Goal: Check status: Check status

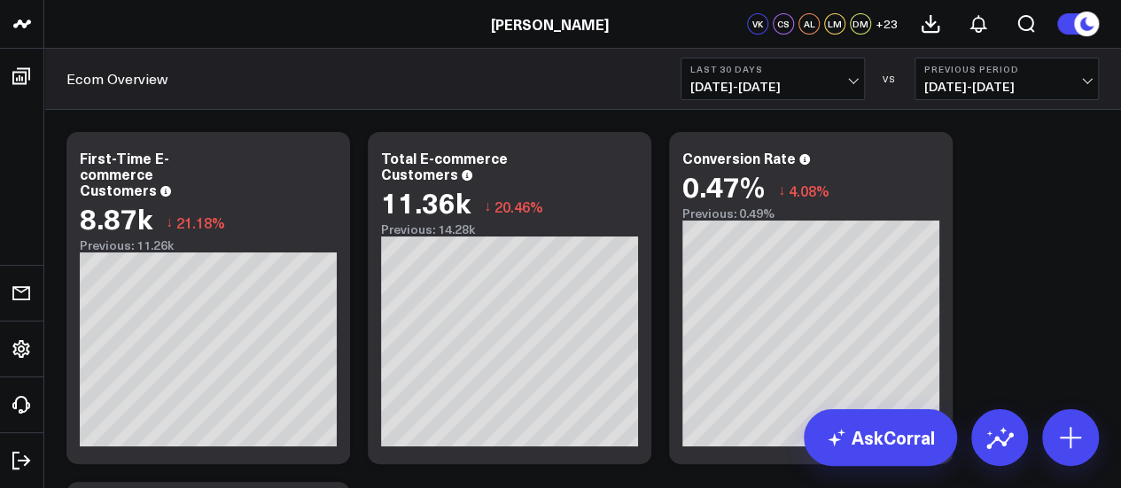
click at [1028, 81] on span "[DATE] - [DATE]" at bounding box center [1006, 87] width 165 height 14
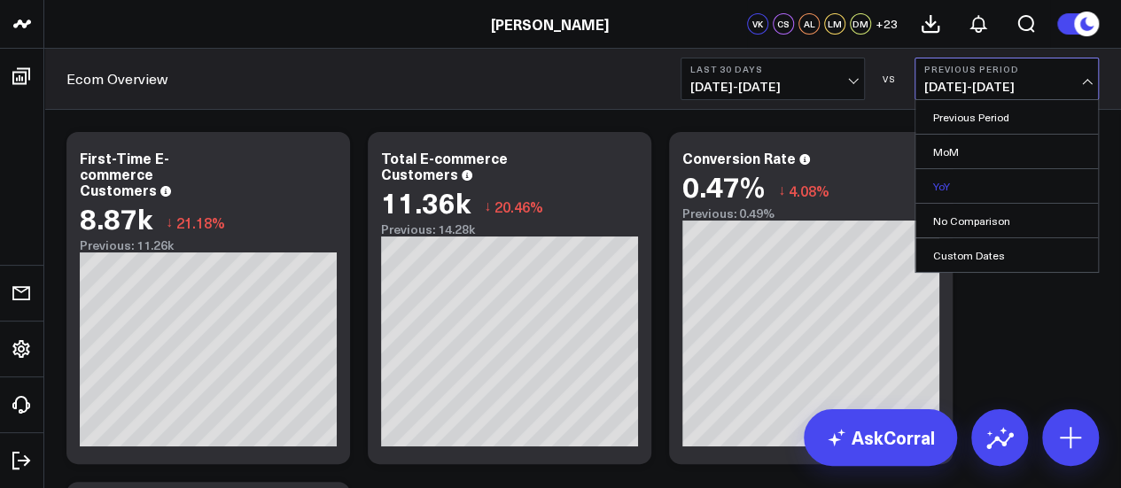
click at [951, 181] on link "YoY" at bounding box center [1006, 186] width 182 height 34
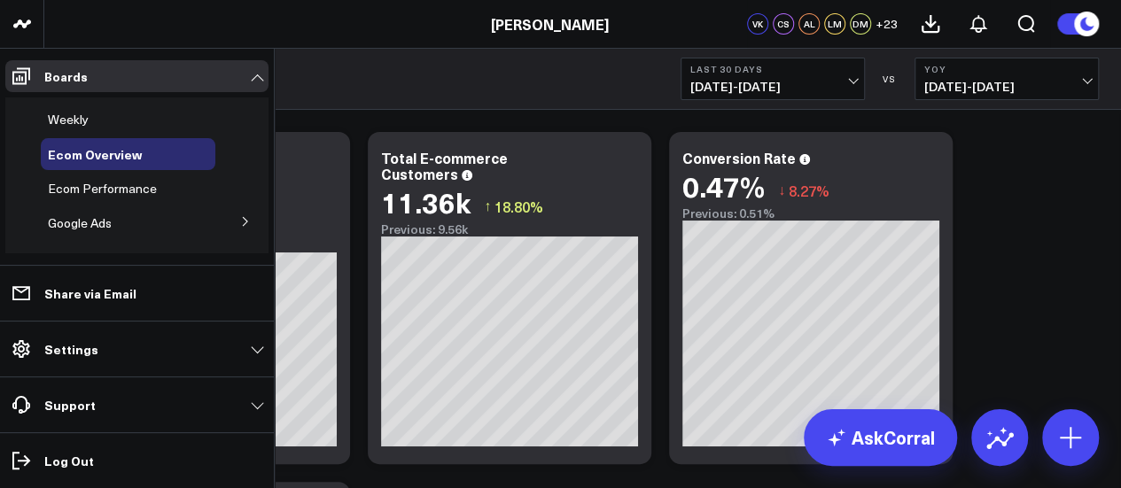
scroll to position [71, 0]
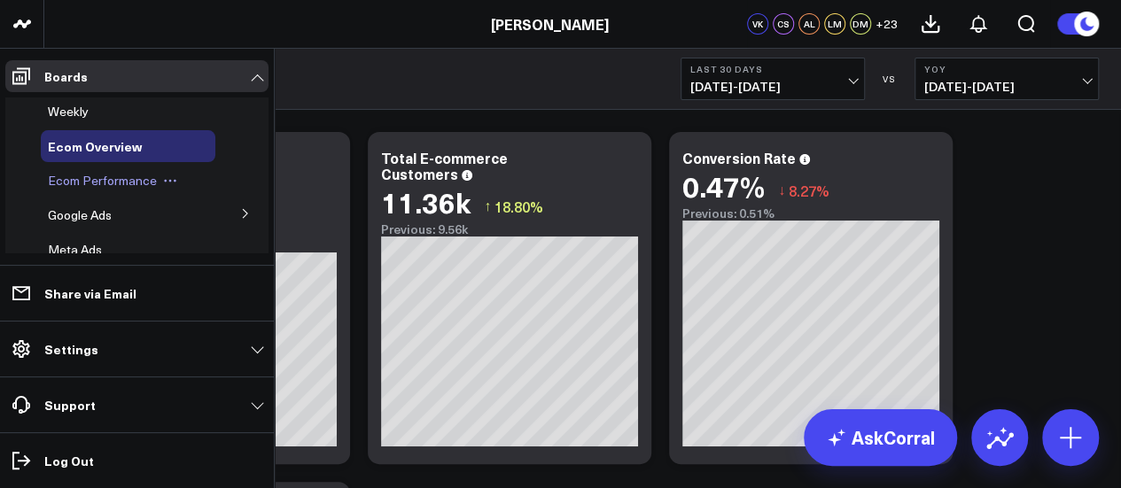
click at [125, 182] on span "Ecom Performance" at bounding box center [102, 180] width 109 height 17
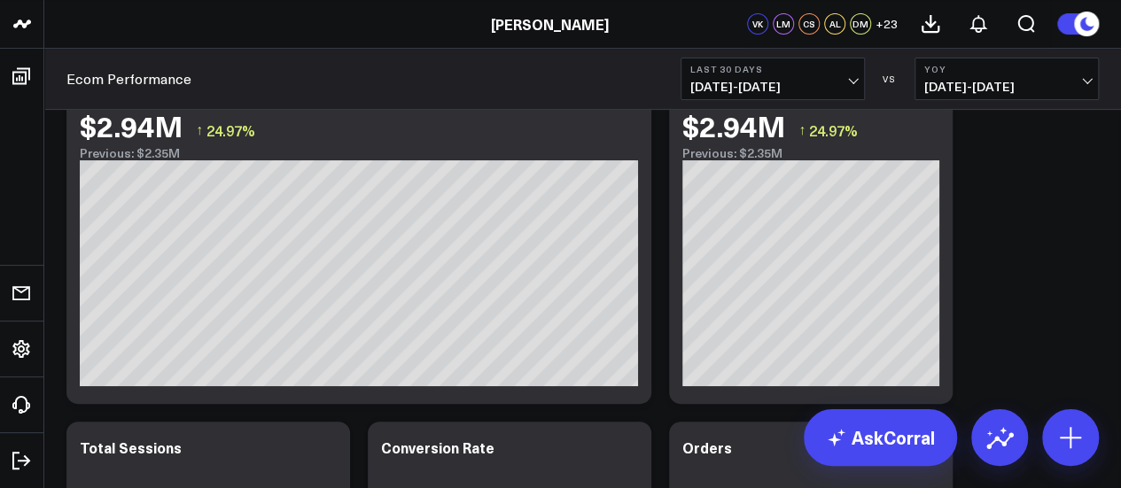
scroll to position [99, 0]
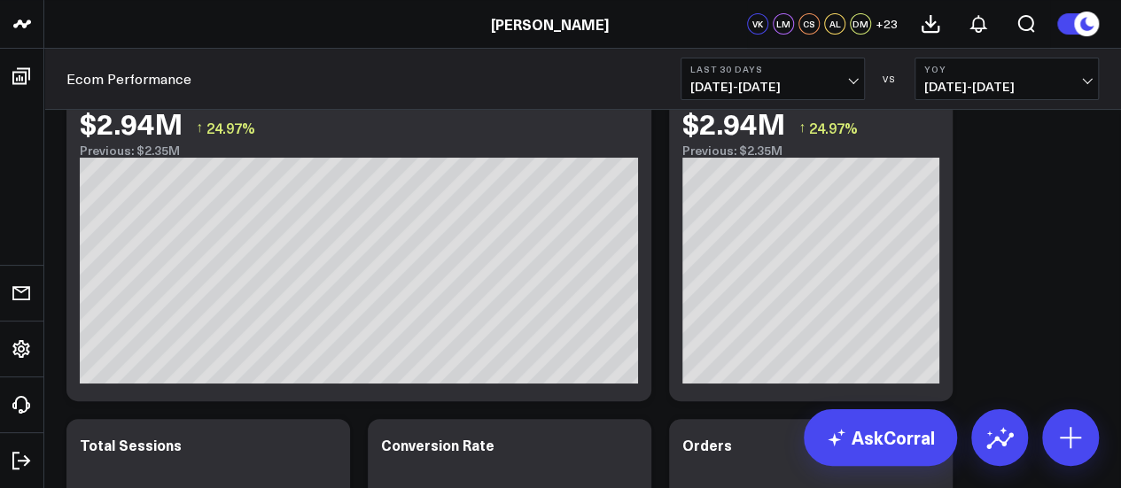
click at [789, 80] on span "[DATE] - [DATE]" at bounding box center [772, 87] width 165 height 14
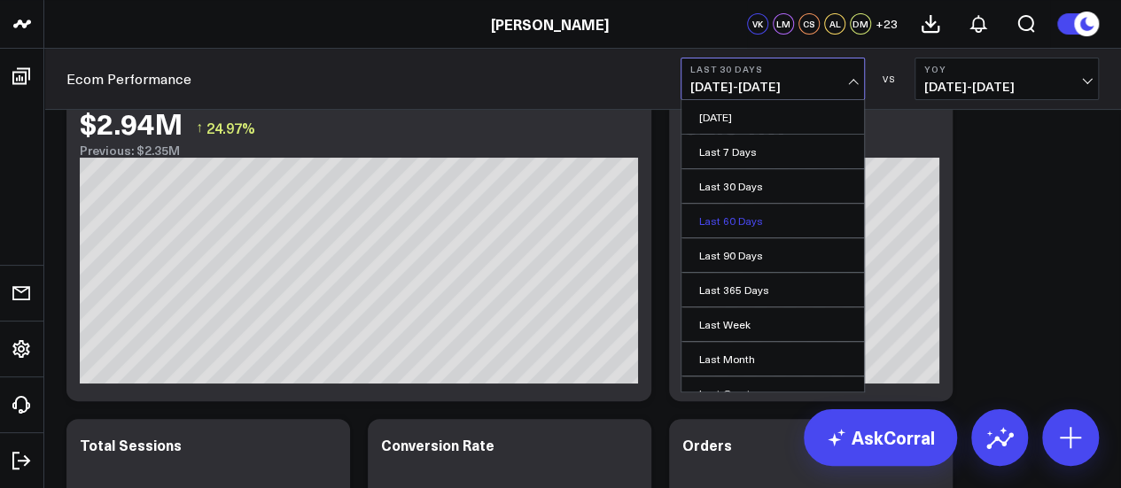
click at [764, 217] on link "Last 60 Days" at bounding box center [772, 221] width 182 height 34
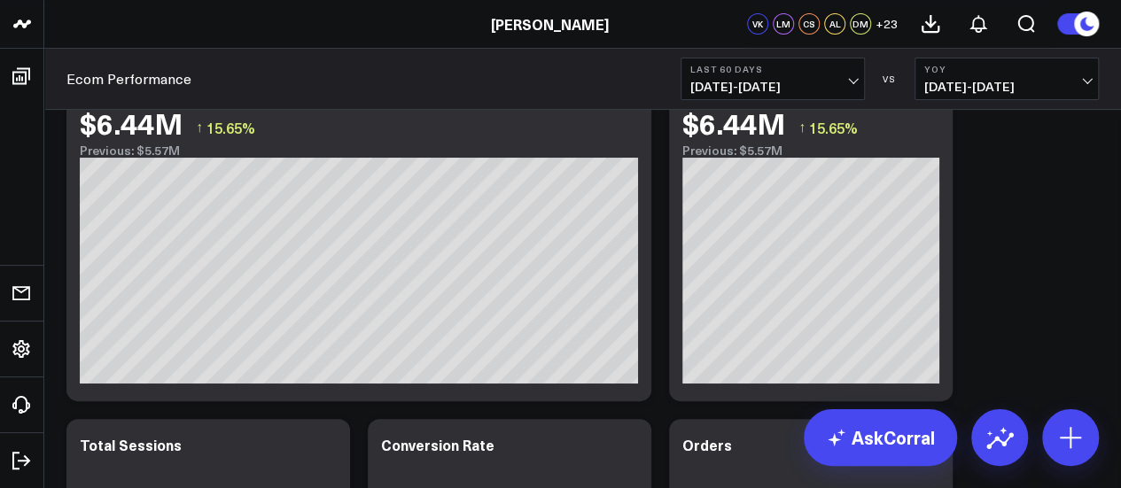
click at [748, 82] on span "[DATE] - [DATE]" at bounding box center [772, 87] width 165 height 14
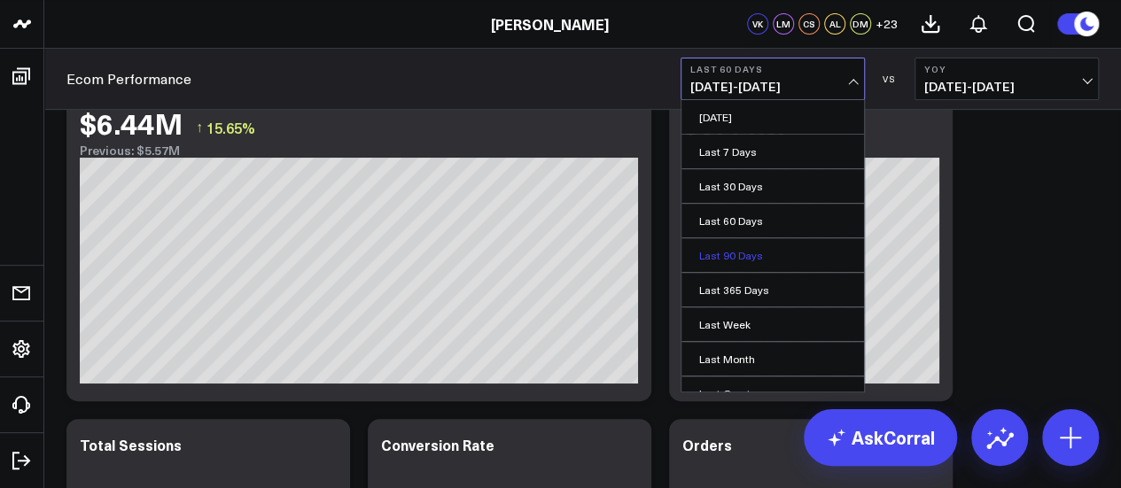
click at [762, 260] on link "Last 90 Days" at bounding box center [772, 255] width 182 height 34
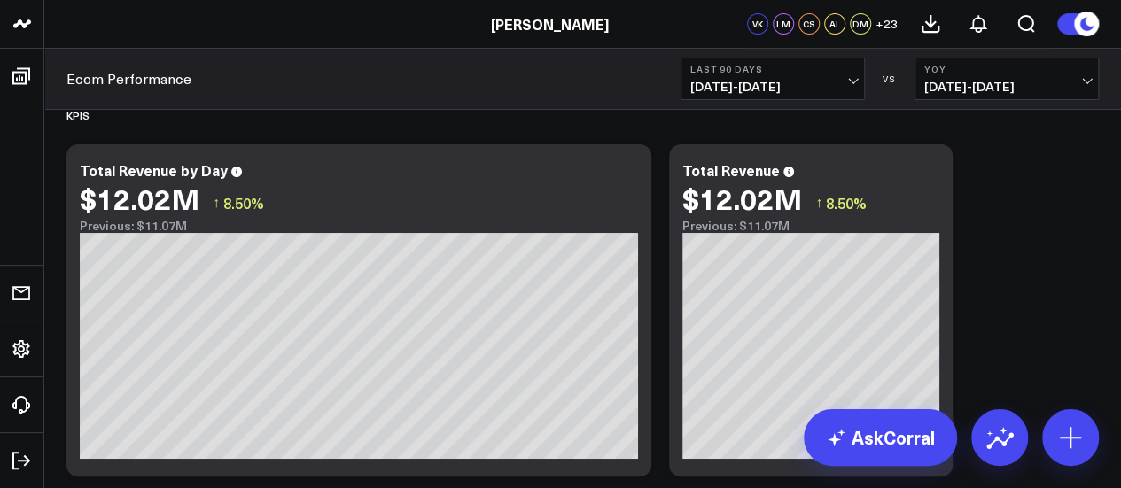
scroll to position [20, 0]
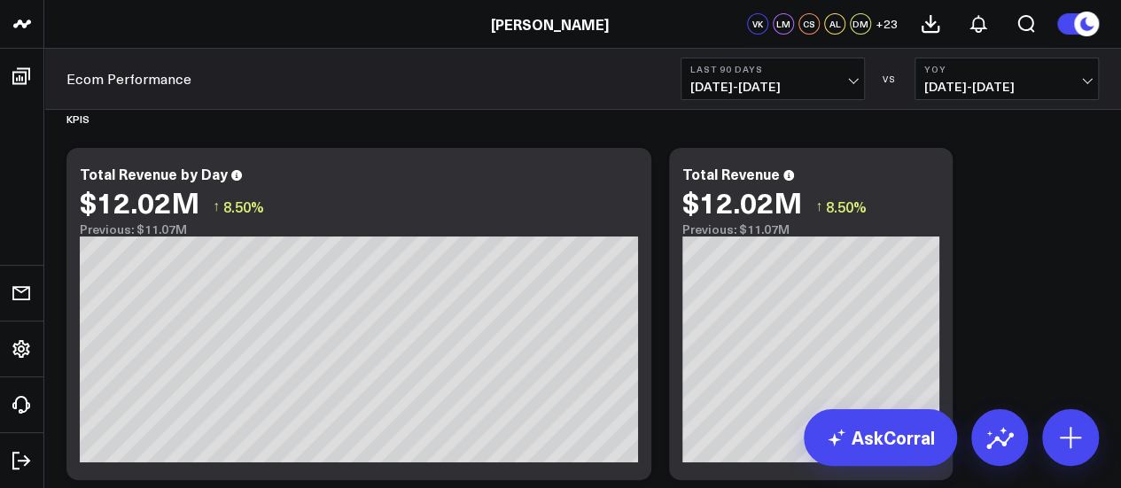
click at [795, 70] on b "Last 90 Days" at bounding box center [772, 69] width 165 height 11
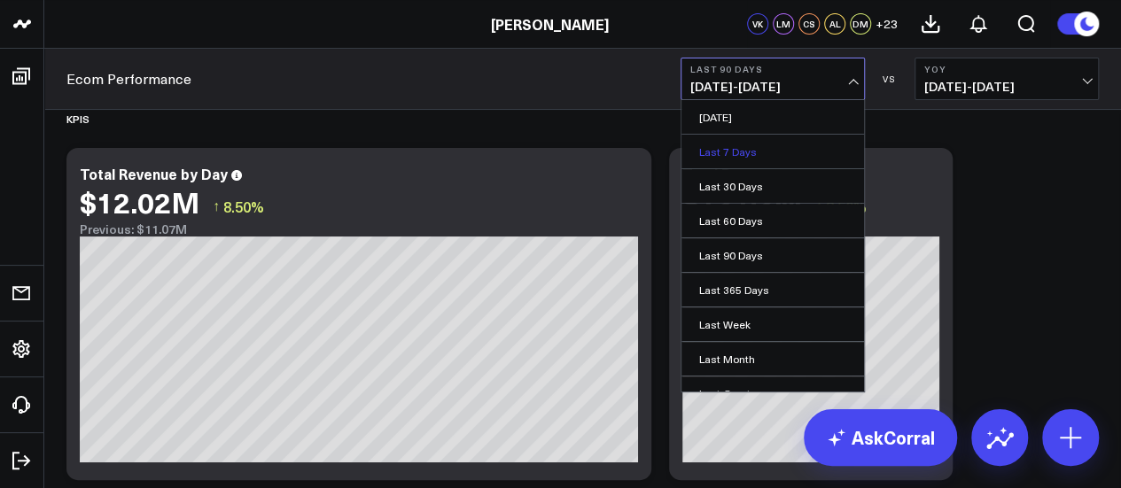
click at [743, 159] on link "Last 7 Days" at bounding box center [772, 152] width 182 height 34
